Goal: Information Seeking & Learning: Learn about a topic

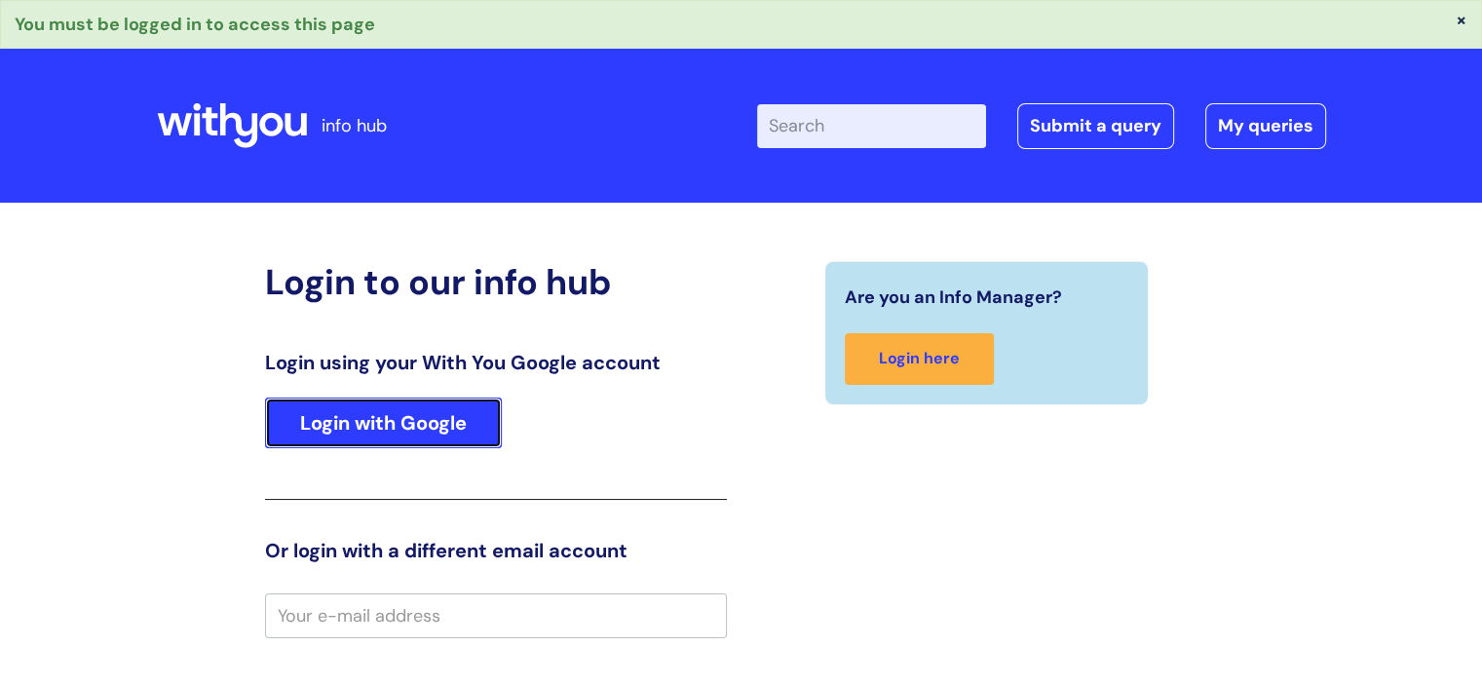
click at [443, 436] on link "Login with Google" at bounding box center [383, 423] width 237 height 51
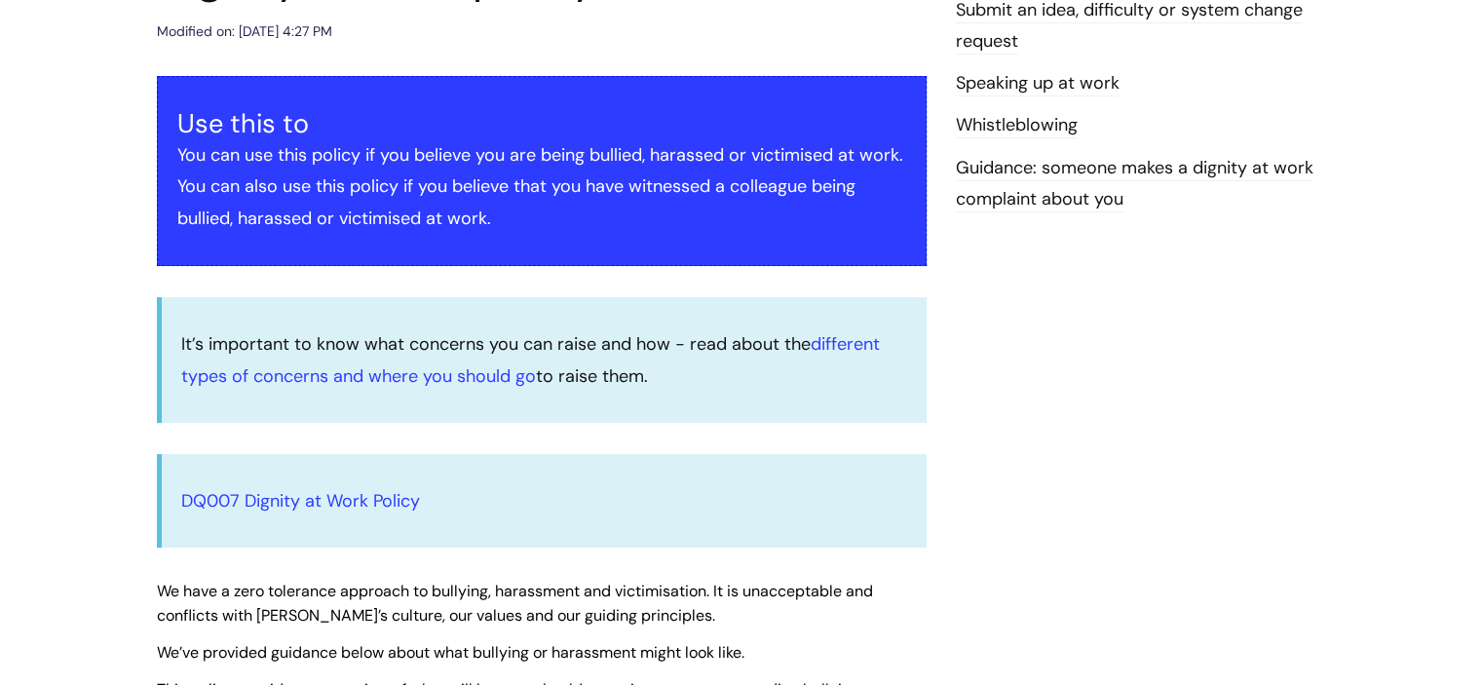
scroll to position [296, 0]
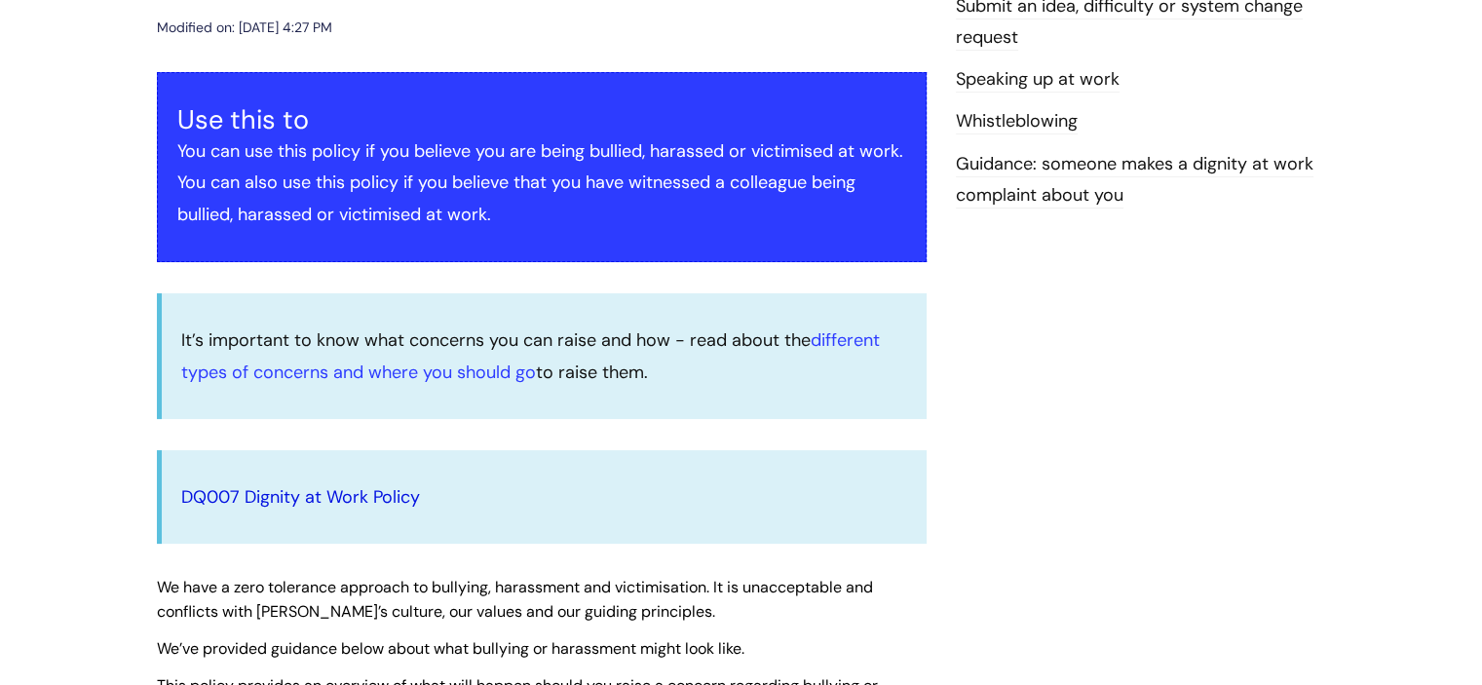
click at [374, 502] on link "DQ007 Dignity at Work Policy" at bounding box center [300, 496] width 239 height 23
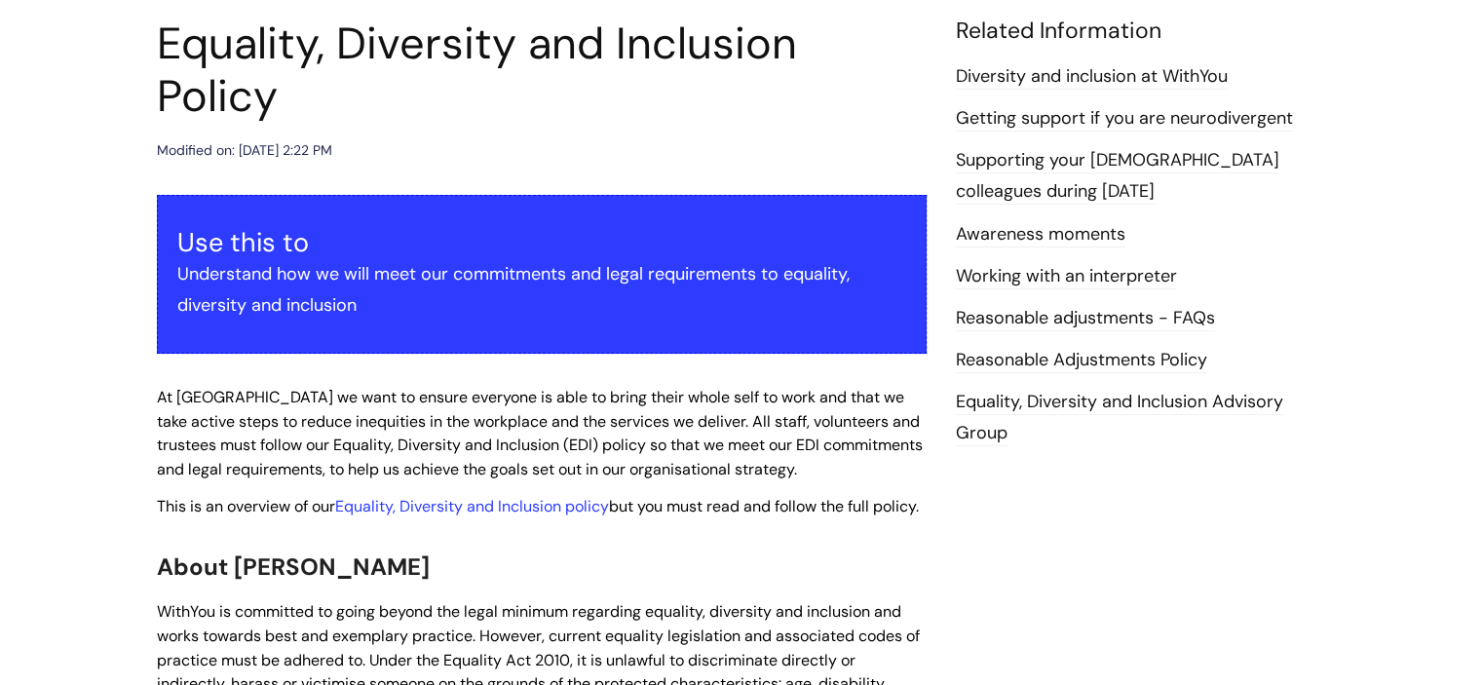
scroll to position [354, 0]
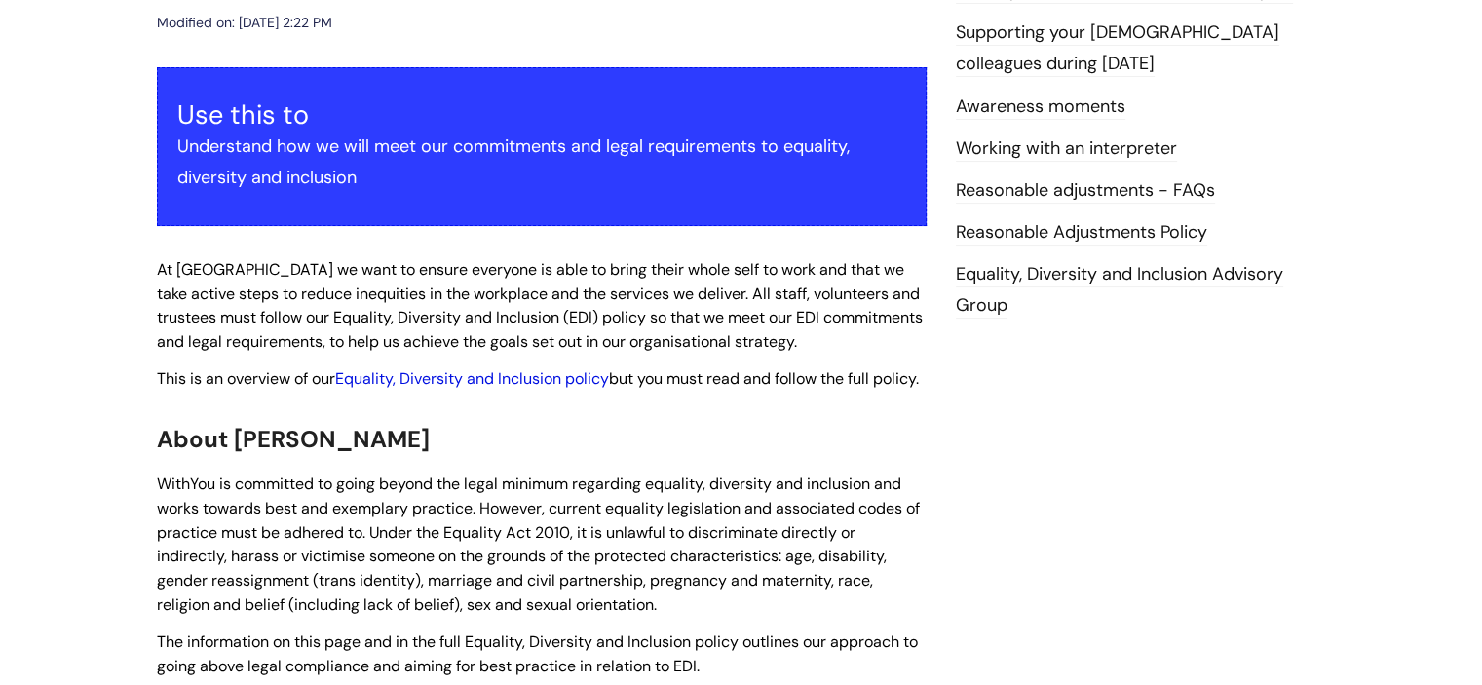
click at [531, 368] on link "Equality, Diversity and Inclusion policy" at bounding box center [472, 378] width 274 height 20
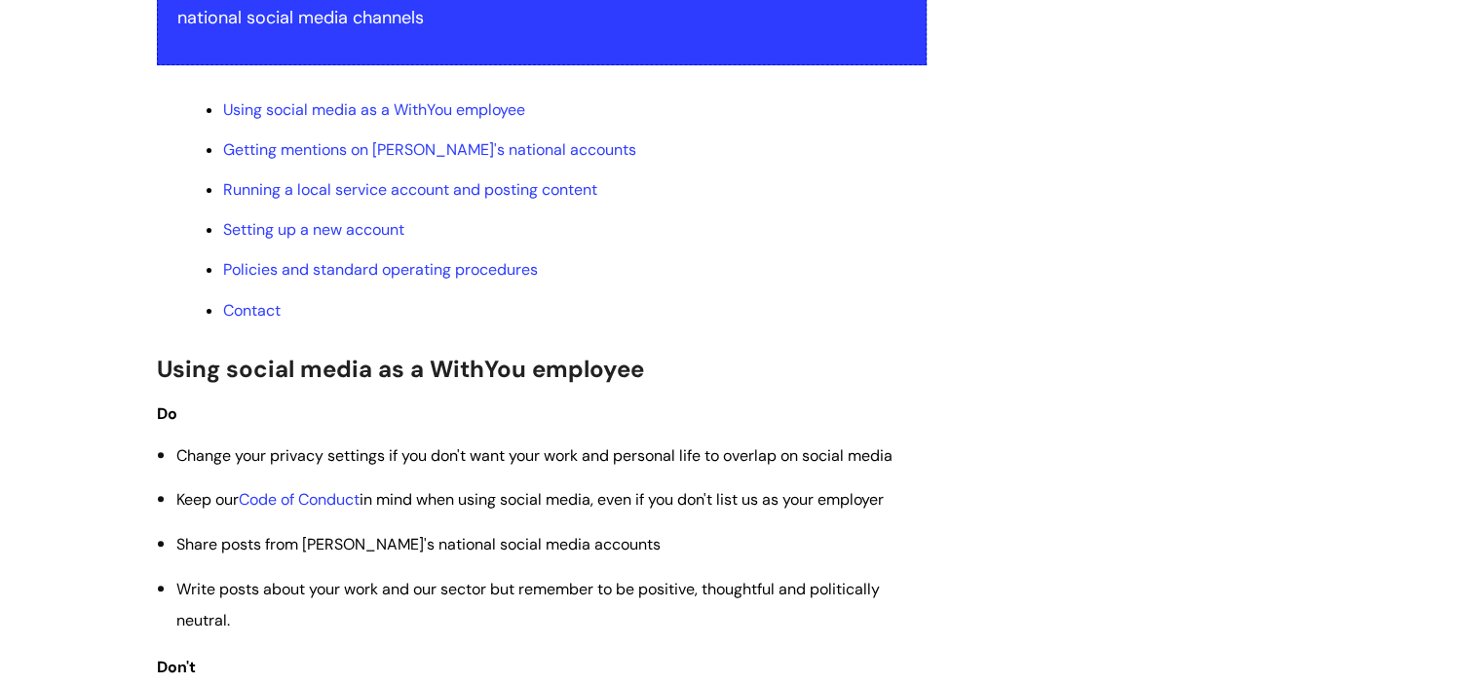
scroll to position [560, 0]
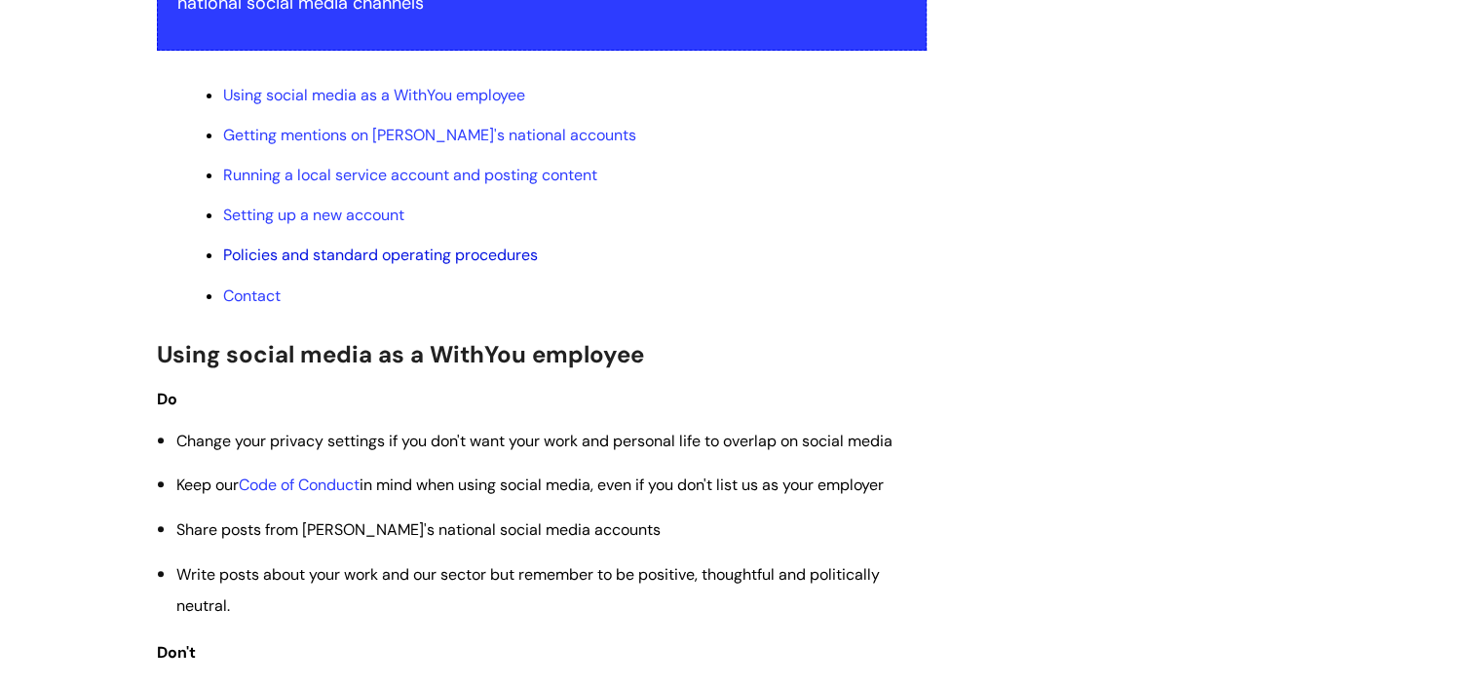
click at [484, 260] on link "Policies and standard operating procedures" at bounding box center [380, 255] width 315 height 20
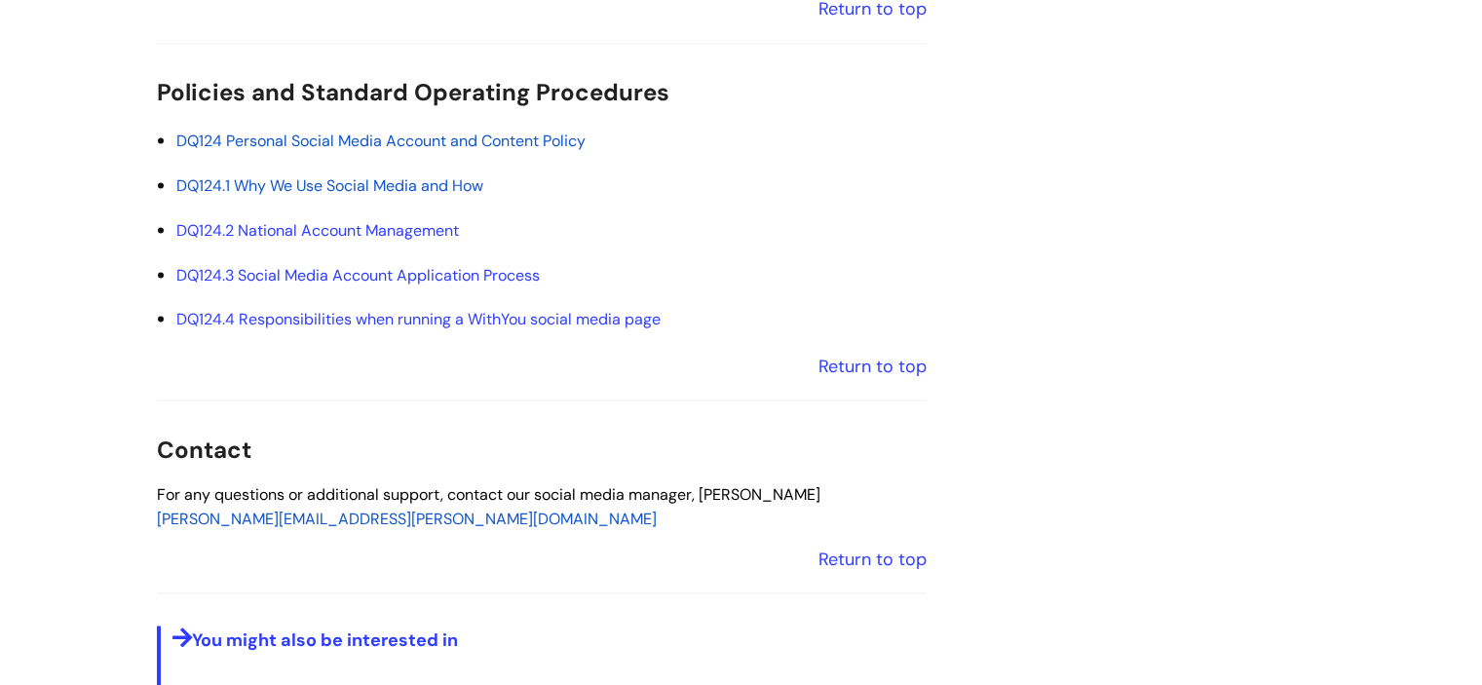
scroll to position [2898, 0]
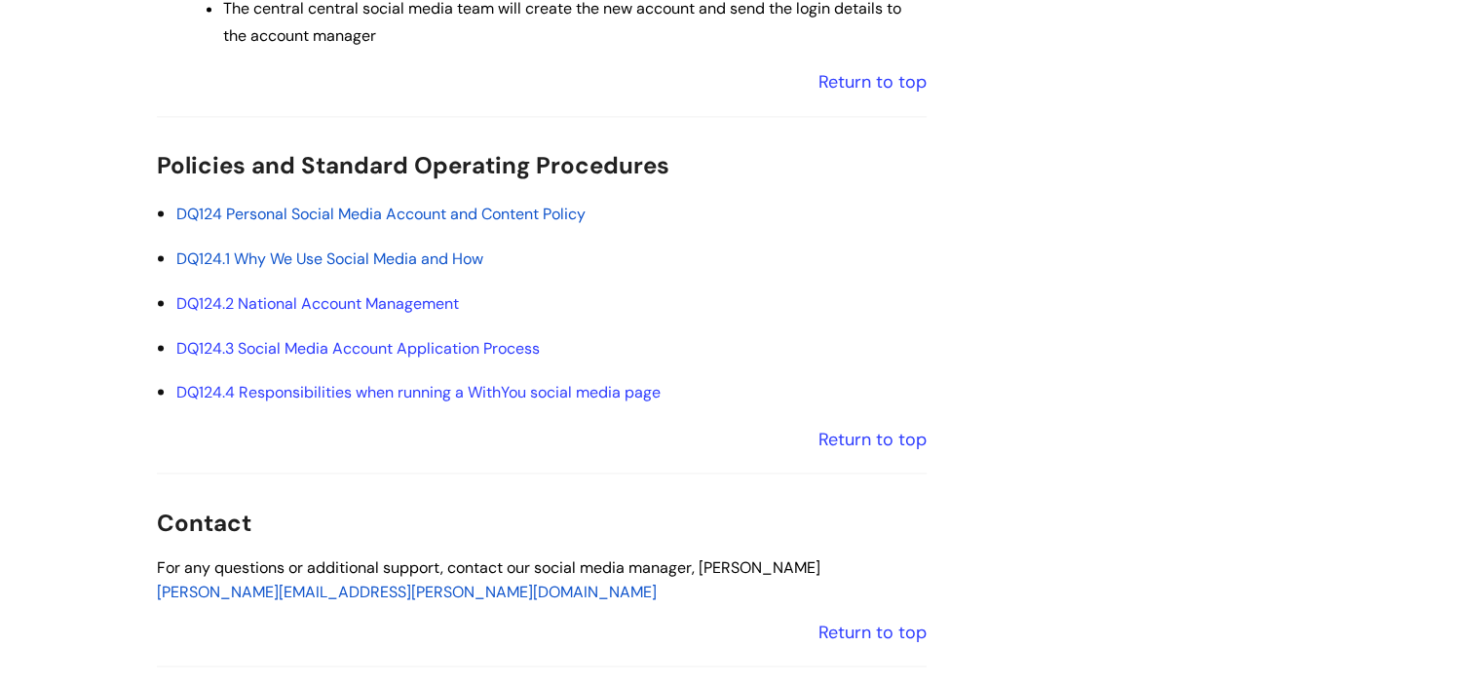
click at [546, 217] on span "DQ124 Personal Social Media Account and Content Policy" at bounding box center [380, 214] width 409 height 20
